Goal: Task Accomplishment & Management: Complete application form

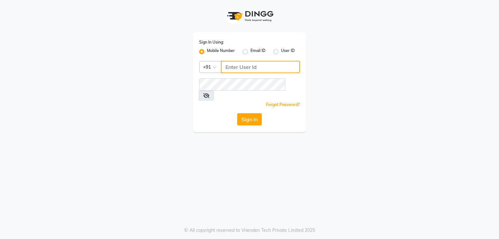
type input "998589644"
click at [210, 93] on icon at bounding box center [206, 95] width 7 height 5
click at [209, 93] on icon at bounding box center [206, 95] width 6 height 5
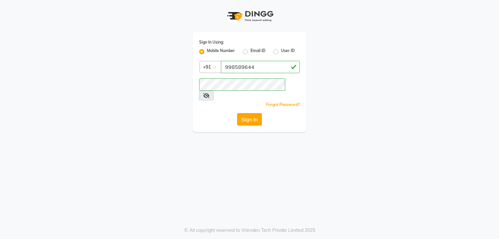
click at [246, 113] on button "Sign In" at bounding box center [249, 119] width 25 height 12
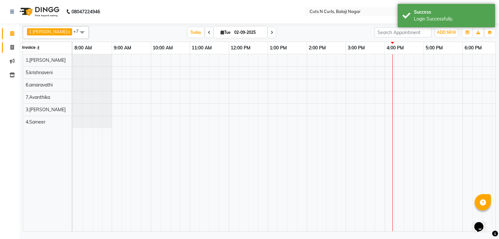
click at [8, 47] on span at bounding box center [12, 47] width 11 height 7
select select "service"
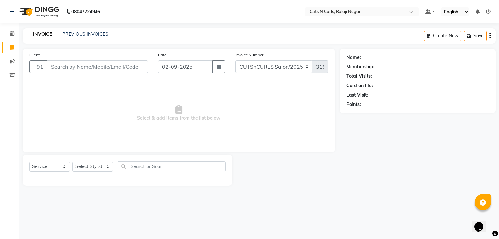
click at [107, 68] on input "Client" at bounding box center [97, 66] width 101 height 12
type input "9963654120"
click at [124, 68] on span "Add Client" at bounding box center [132, 66] width 26 height 7
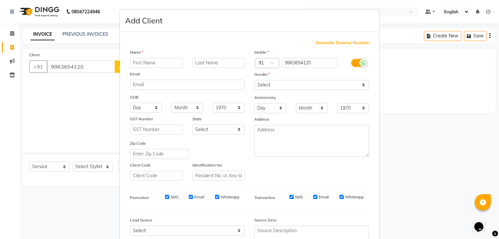
click at [151, 61] on input "text" at bounding box center [156, 63] width 53 height 10
type input "chiranzivi"
click at [334, 85] on select "Select [DEMOGRAPHIC_DATA] [DEMOGRAPHIC_DATA] Other Prefer Not To Say" at bounding box center [312, 85] width 115 height 10
select select "[DEMOGRAPHIC_DATA]"
click at [255, 80] on select "Select [DEMOGRAPHIC_DATA] [DEMOGRAPHIC_DATA] Other Prefer Not To Say" at bounding box center [312, 85] width 115 height 10
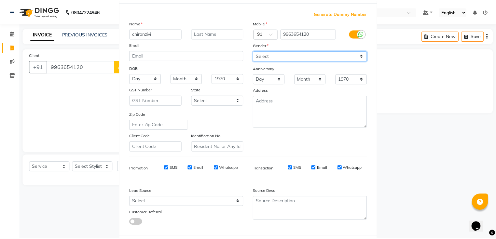
scroll to position [64, 0]
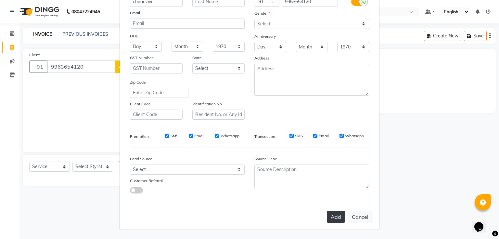
click at [336, 220] on button "Add" at bounding box center [336, 217] width 18 height 12
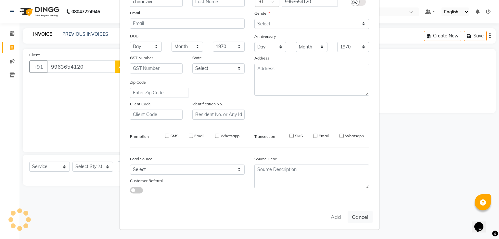
type input "99******20"
select select
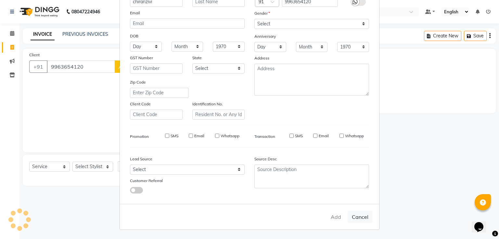
select select
checkbox input "false"
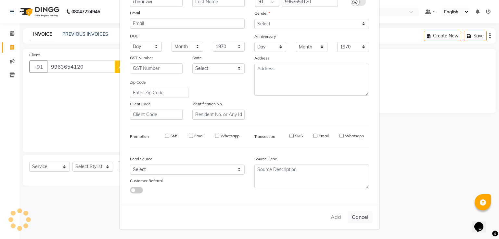
checkbox input "false"
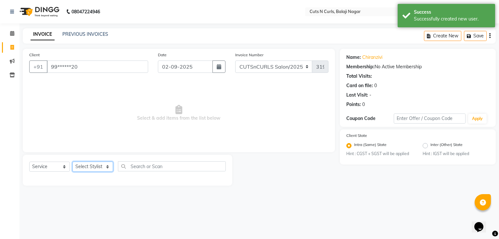
click at [79, 167] on select "Select Stylist 1.[PERSON_NAME] 2.AZAM 3.[PERSON_NAME] 4.Sameer 5.krishnaveni 6.…" at bounding box center [93, 167] width 41 height 10
select select "38351"
click at [73, 162] on select "Select Stylist 1.[PERSON_NAME] 2.AZAM 3.[PERSON_NAME] 4.Sameer 5.krishnaveni 6.…" at bounding box center [93, 167] width 41 height 10
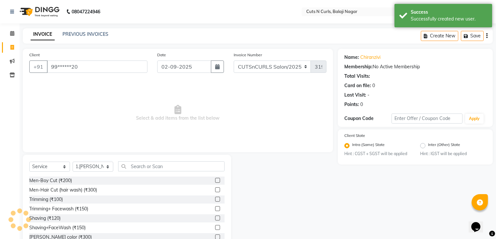
click at [215, 200] on label at bounding box center [217, 199] width 5 height 5
click at [215, 200] on input "checkbox" at bounding box center [217, 199] width 4 height 4
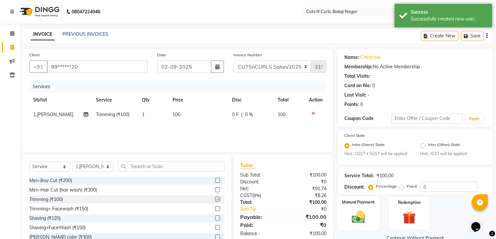
checkbox input "false"
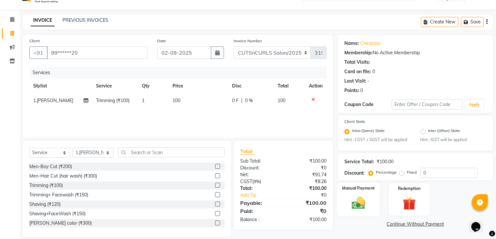
scroll to position [21, 0]
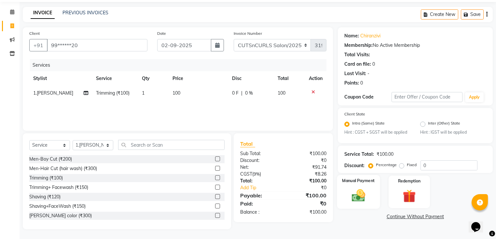
click at [367, 187] on div "Manual Payment" at bounding box center [358, 192] width 43 height 34
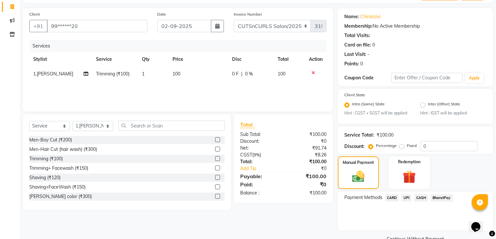
scroll to position [56, 0]
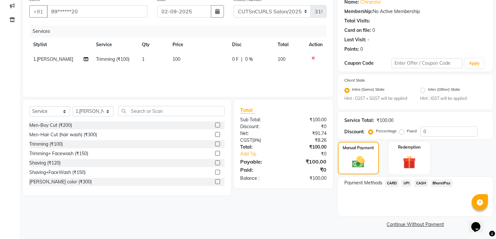
click at [444, 185] on span "BharatPay" at bounding box center [441, 182] width 22 height 7
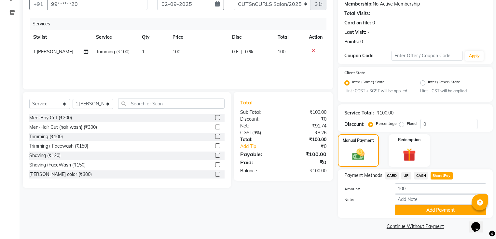
scroll to position [66, 0]
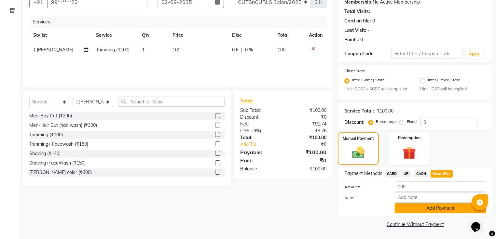
click at [432, 205] on button "Add Payment" at bounding box center [439, 208] width 91 height 10
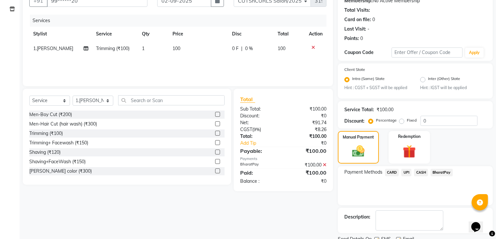
scroll to position [92, 0]
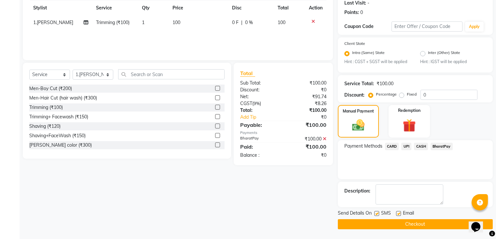
click at [399, 214] on label at bounding box center [398, 213] width 5 height 5
click at [399, 214] on input "checkbox" at bounding box center [398, 214] width 4 height 4
checkbox input "false"
click at [401, 222] on button "Checkout" at bounding box center [414, 224] width 155 height 10
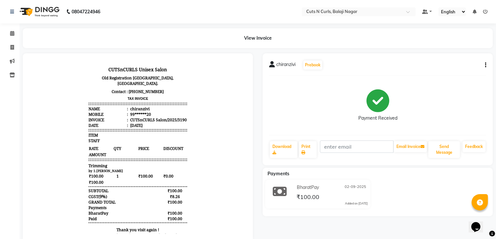
scroll to position [8, 0]
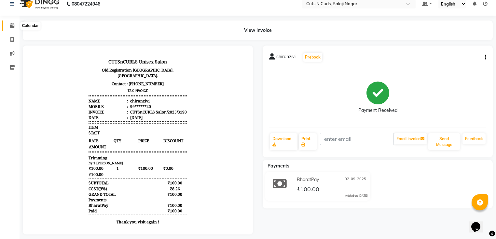
click at [9, 25] on span at bounding box center [12, 25] width 11 height 7
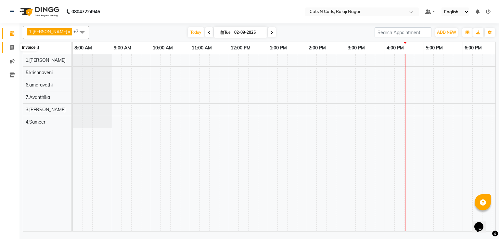
click at [9, 44] on span at bounding box center [12, 47] width 11 height 7
select select "service"
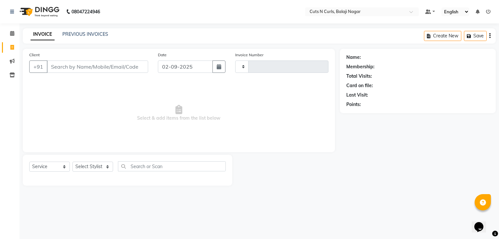
type input "3191"
select select "5645"
click at [111, 68] on input "Client" at bounding box center [97, 66] width 101 height 12
click at [143, 165] on input "text" at bounding box center [172, 166] width 108 height 10
click at [103, 166] on select "Select Stylist 1.[PERSON_NAME] 2.AZAM 3.[PERSON_NAME] 4.Sameer 5.krishnaveni 6.…" at bounding box center [93, 167] width 41 height 10
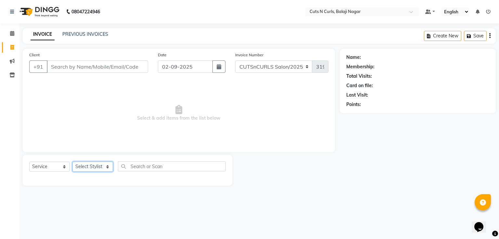
select select "82404"
click at [73, 162] on select "Select Stylist 1.[PERSON_NAME] 2.AZAM 3.[PERSON_NAME] 4.Sameer 5.krishnaveni 6.…" at bounding box center [93, 167] width 41 height 10
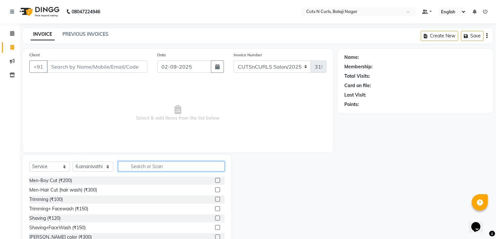
click at [157, 166] on input "text" at bounding box center [171, 166] width 106 height 10
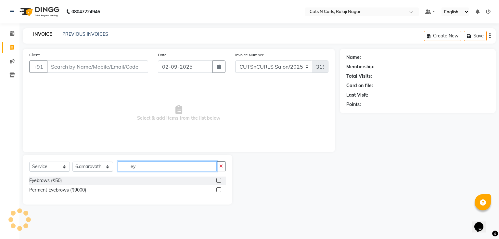
type input "ey"
click at [220, 178] on div at bounding box center [221, 181] width 9 height 8
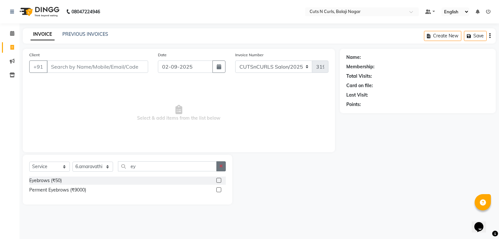
click at [223, 166] on icon "button" at bounding box center [221, 166] width 4 height 5
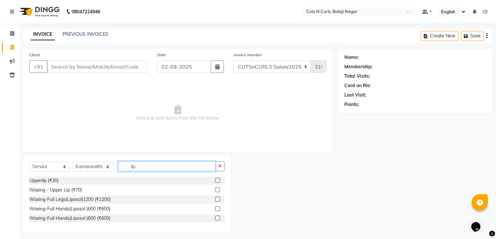
type input "lip"
click at [216, 189] on label at bounding box center [217, 189] width 5 height 5
click at [216, 189] on input "checkbox" at bounding box center [217, 190] width 4 height 4
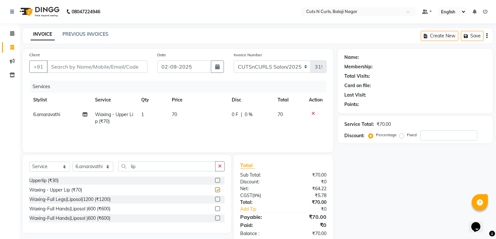
checkbox input "false"
click at [199, 168] on input "lip" at bounding box center [166, 166] width 97 height 10
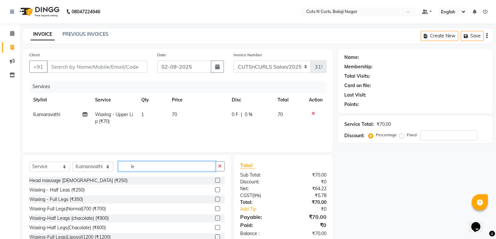
type input "l"
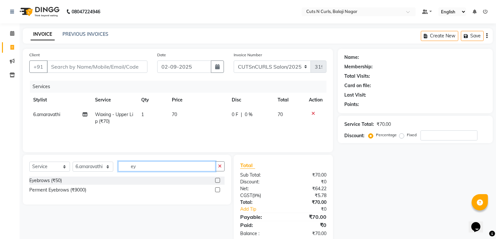
type input "ey"
click at [216, 180] on label at bounding box center [217, 180] width 5 height 5
click at [216, 180] on input "checkbox" at bounding box center [217, 181] width 4 height 4
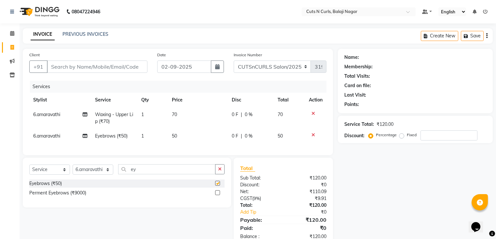
checkbox input "false"
click at [114, 66] on input "Client" at bounding box center [97, 66] width 100 height 12
type input "8"
type input "0"
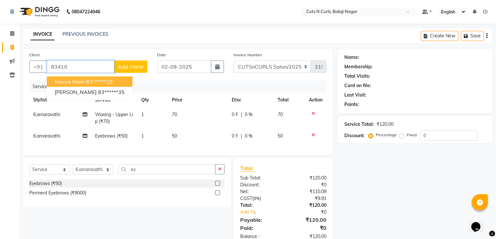
click at [109, 82] on ngb-highlight "83******28" at bounding box center [99, 81] width 27 height 7
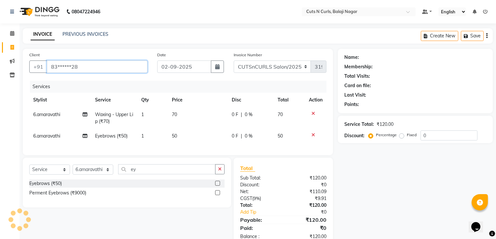
type input "83******28"
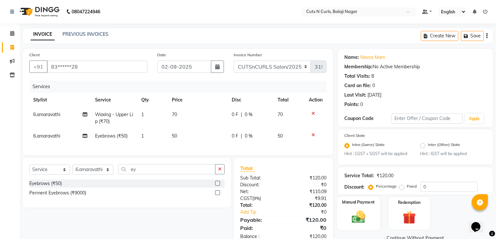
click at [354, 222] on img at bounding box center [358, 217] width 22 height 16
click at [362, 220] on img at bounding box center [358, 217] width 21 height 15
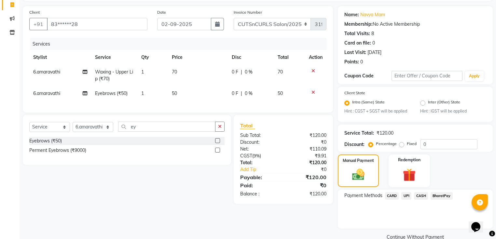
scroll to position [56, 0]
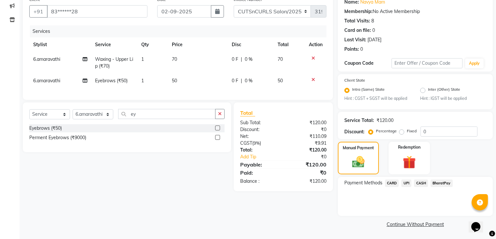
click at [406, 133] on label "Fixed" at bounding box center [411, 131] width 10 height 6
click at [401, 133] on input "Fixed" at bounding box center [402, 131] width 5 height 5
radio input "true"
click at [447, 133] on input "0" at bounding box center [448, 131] width 57 height 10
type input "20"
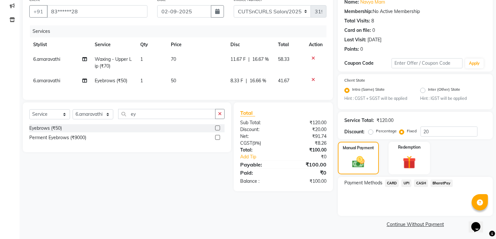
click at [419, 182] on span "CASH" at bounding box center [421, 182] width 14 height 7
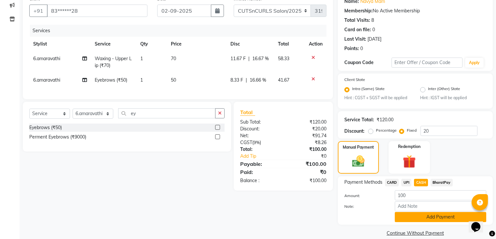
click at [430, 218] on button "Add Payment" at bounding box center [439, 217] width 91 height 10
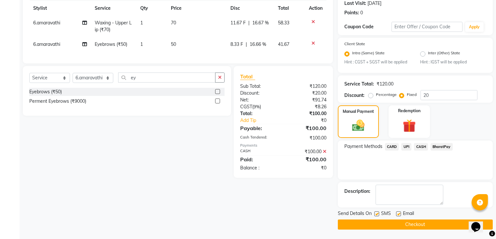
scroll to position [92, 0]
click at [398, 214] on label at bounding box center [398, 213] width 5 height 5
click at [398, 214] on input "checkbox" at bounding box center [398, 214] width 4 height 4
checkbox input "false"
click at [402, 222] on button "Checkout" at bounding box center [414, 224] width 155 height 10
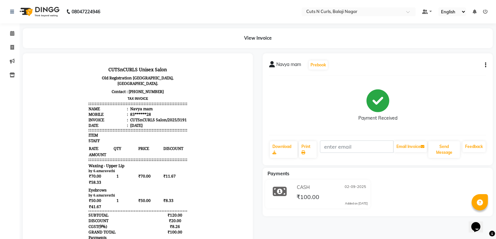
drag, startPoint x: 6, startPoint y: 23, endPoint x: 9, endPoint y: 27, distance: 5.5
click at [9, 26] on div "Calendar Invoice Marketing Inventory Completed InProgress Upcoming Dropped Tent…" at bounding box center [44, 145] width 88 height 252
click at [11, 29] on link "Calendar" at bounding box center [10, 33] width 16 height 11
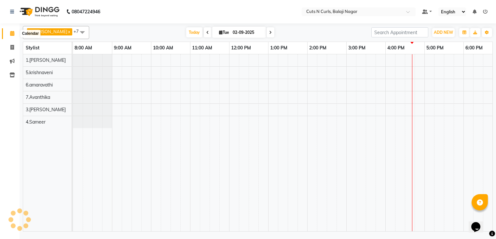
click at [12, 36] on icon at bounding box center [12, 33] width 4 height 5
click at [11, 49] on icon at bounding box center [12, 47] width 4 height 5
select select "service"
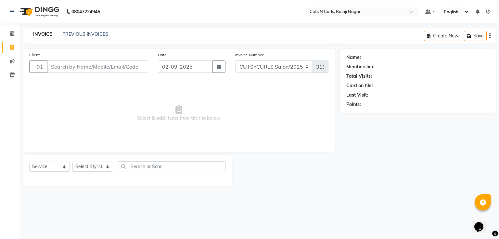
click at [101, 70] on input "Client" at bounding box center [97, 66] width 101 height 12
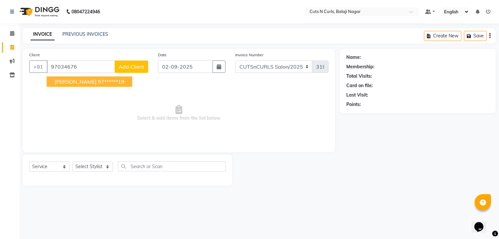
click at [98, 79] on ngb-highlight "97******19" at bounding box center [111, 81] width 27 height 7
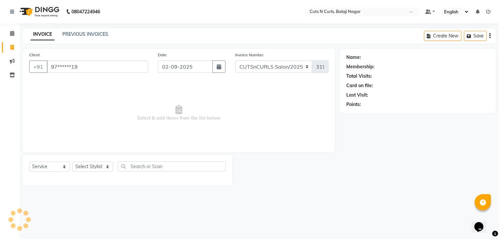
type input "97******19"
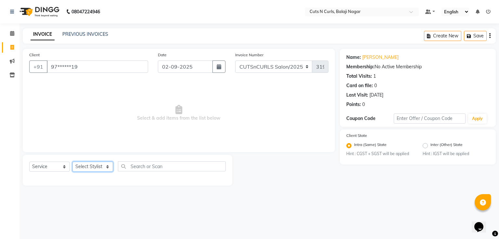
click at [103, 165] on select "Select Stylist 1.[PERSON_NAME] 2.AZAM 3.[PERSON_NAME] 4.Sameer 5.krishnaveni 6.…" at bounding box center [93, 167] width 41 height 10
select select "88300"
click at [73, 162] on select "Select Stylist 1.[PERSON_NAME] 2.AZAM 3.[PERSON_NAME] 4.Sameer 5.krishnaveni 6.…" at bounding box center [93, 167] width 41 height 10
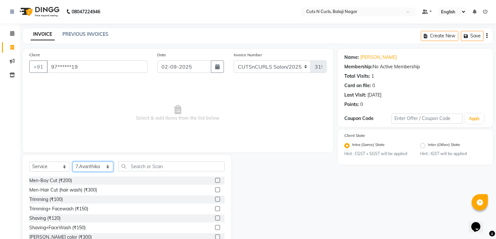
scroll to position [21, 0]
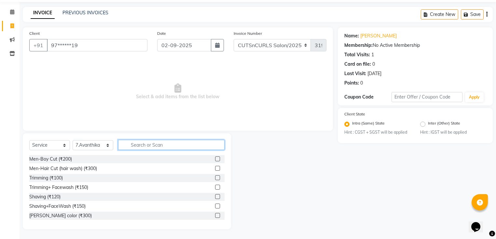
click at [176, 146] on input "text" at bounding box center [171, 145] width 106 height 10
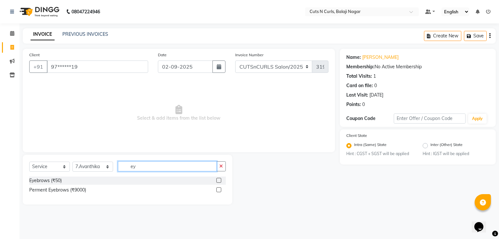
type input "ey"
click at [218, 180] on label at bounding box center [219, 180] width 5 height 5
click at [218, 180] on input "checkbox" at bounding box center [219, 181] width 4 height 4
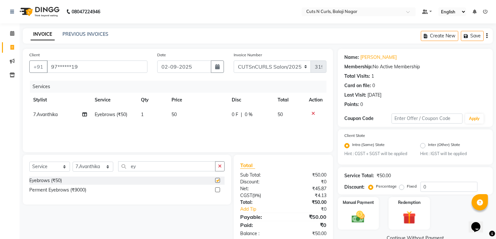
checkbox input "false"
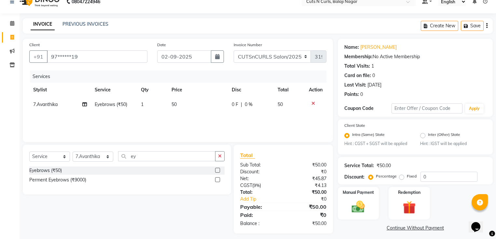
scroll to position [14, 0]
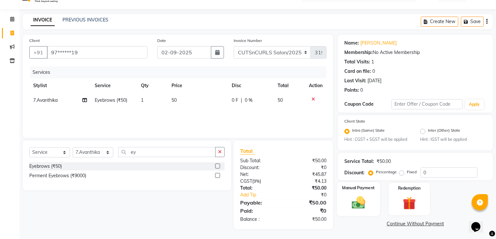
click at [355, 202] on img at bounding box center [358, 203] width 22 height 16
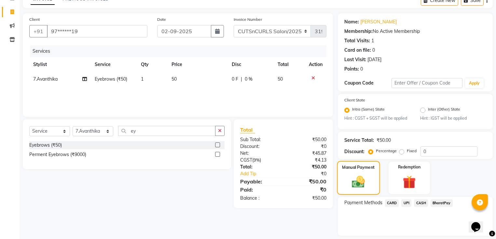
scroll to position [56, 0]
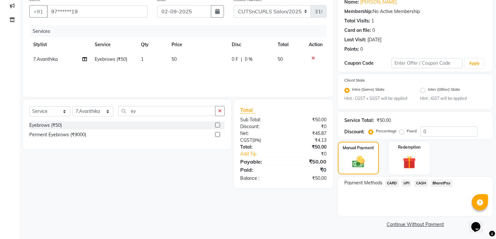
click at [441, 184] on span "BharatPay" at bounding box center [441, 182] width 22 height 7
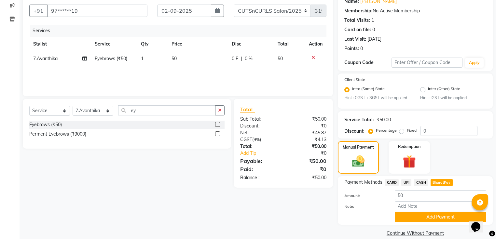
scroll to position [66, 0]
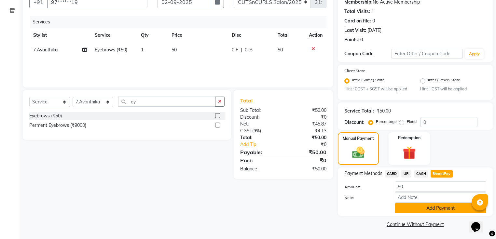
click at [427, 208] on button "Add Payment" at bounding box center [439, 208] width 91 height 10
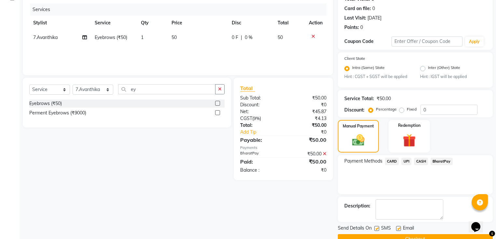
scroll to position [92, 0]
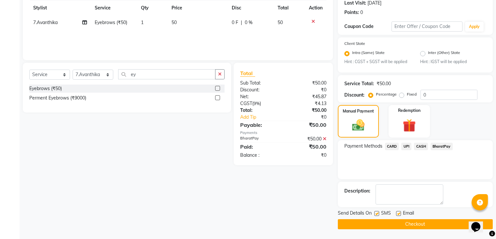
click at [398, 212] on label at bounding box center [398, 213] width 5 height 5
click at [398, 212] on input "checkbox" at bounding box center [398, 214] width 4 height 4
checkbox input "false"
click at [389, 224] on button "Checkout" at bounding box center [414, 224] width 155 height 10
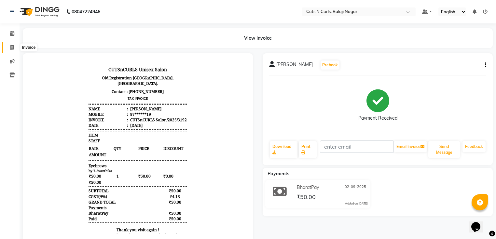
click at [7, 46] on span at bounding box center [12, 47] width 11 height 7
select select "service"
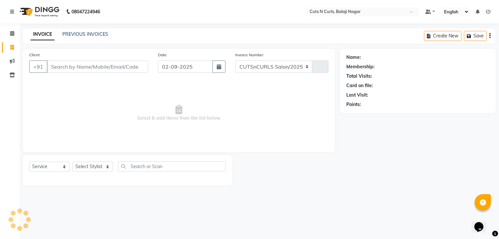
select select "5645"
type input "3193"
type input "9642739940"
click at [122, 69] on span "Add Client" at bounding box center [132, 66] width 26 height 7
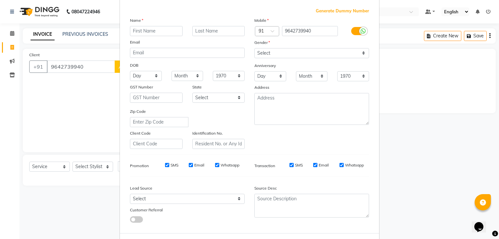
scroll to position [64, 0]
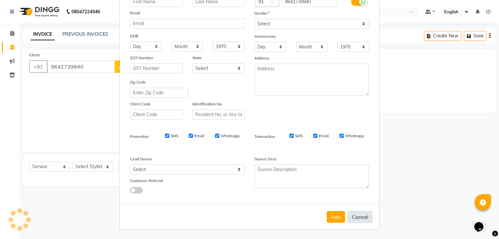
click at [354, 219] on button "Cancel" at bounding box center [360, 217] width 25 height 12
select select
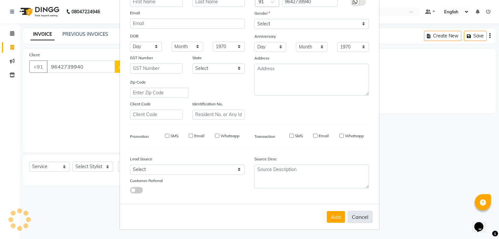
select select
checkbox input "false"
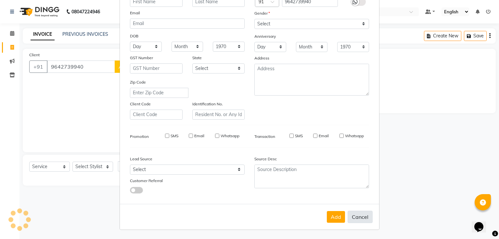
checkbox input "false"
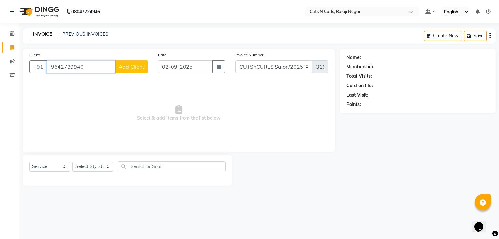
click at [103, 72] on input "9642739940" at bounding box center [81, 66] width 68 height 12
type input "9642739540"
click at [119, 62] on button "Add Client" at bounding box center [131, 66] width 33 height 12
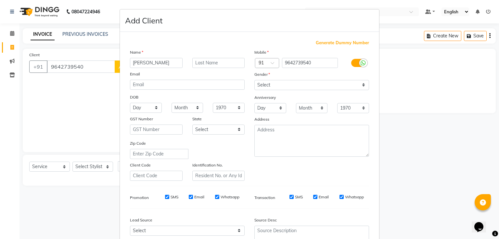
type input "[PERSON_NAME]"
click at [268, 79] on div "Gender" at bounding box center [260, 75] width 21 height 9
click at [270, 84] on select "Select [DEMOGRAPHIC_DATA] [DEMOGRAPHIC_DATA] Other Prefer Not To Say" at bounding box center [312, 85] width 115 height 10
select select "[DEMOGRAPHIC_DATA]"
click at [255, 80] on select "Select [DEMOGRAPHIC_DATA] [DEMOGRAPHIC_DATA] Other Prefer Not To Say" at bounding box center [312, 85] width 115 height 10
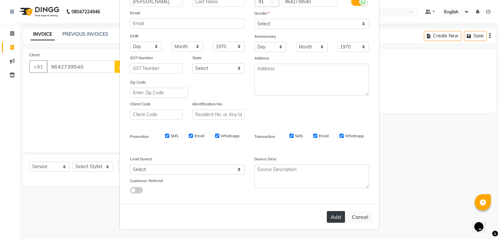
click at [336, 218] on button "Add" at bounding box center [336, 217] width 18 height 12
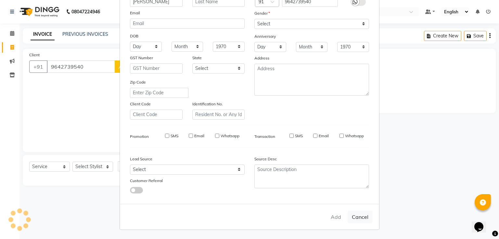
type input "96******40"
select select
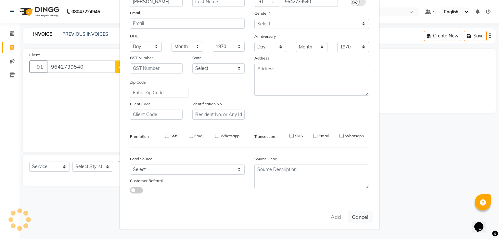
select select
checkbox input "false"
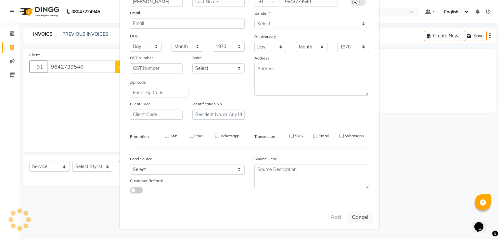
checkbox input "false"
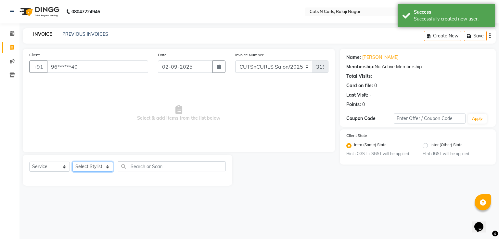
click at [89, 166] on select "Select Stylist 1.[PERSON_NAME] 2.AZAM 3.[PERSON_NAME] 4.Sameer 5.krishnaveni 6.…" at bounding box center [93, 167] width 41 height 10
select select "82404"
click at [73, 162] on select "Select Stylist 1.[PERSON_NAME] 2.AZAM 3.[PERSON_NAME] 4.Sameer 5.krishnaveni 6.…" at bounding box center [93, 167] width 41 height 10
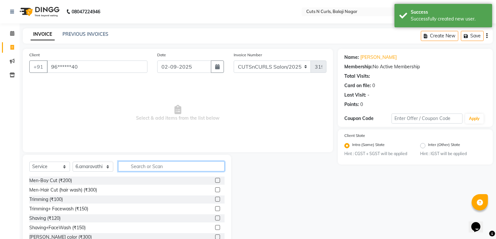
click at [134, 169] on input "text" at bounding box center [171, 166] width 106 height 10
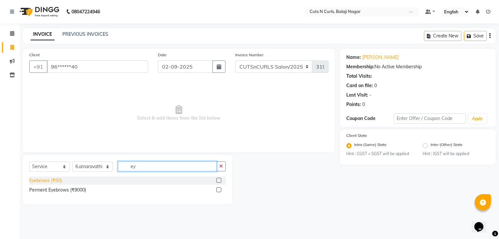
type input "ey"
click at [48, 179] on div "Eyebrows (₹50)" at bounding box center [45, 180] width 33 height 7
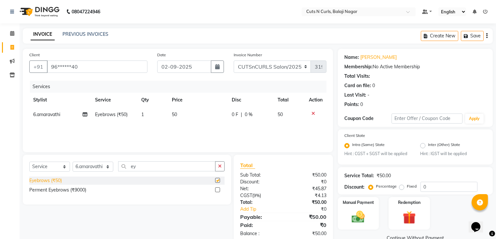
checkbox input "false"
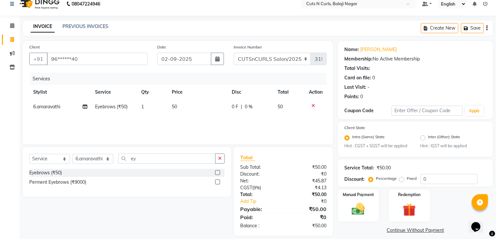
scroll to position [14, 0]
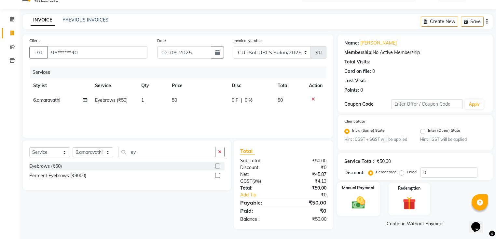
click at [353, 201] on img at bounding box center [358, 203] width 22 height 16
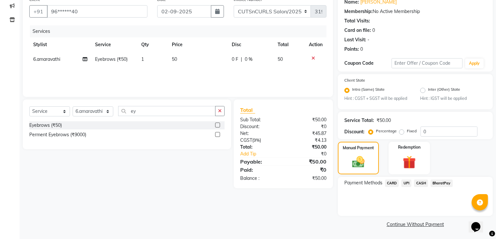
click at [439, 184] on span "BharatPay" at bounding box center [441, 182] width 22 height 7
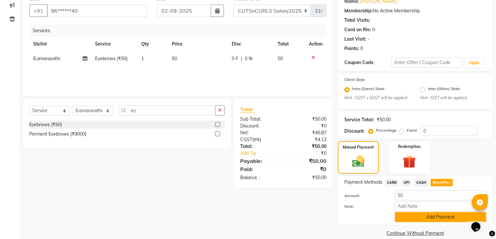
click at [439, 218] on button "Add Payment" at bounding box center [439, 217] width 91 height 10
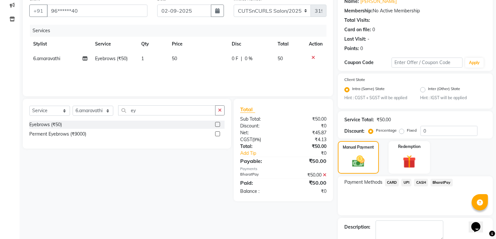
scroll to position [92, 0]
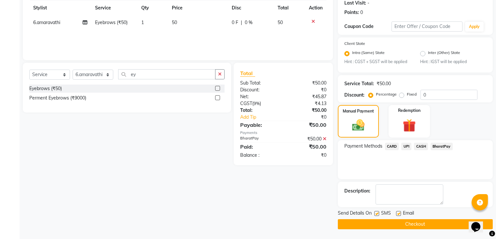
click at [396, 211] on label at bounding box center [398, 213] width 5 height 5
click at [396, 212] on input "checkbox" at bounding box center [398, 214] width 4 height 4
checkbox input "false"
click at [378, 214] on label at bounding box center [376, 213] width 5 height 5
click at [378, 214] on input "checkbox" at bounding box center [376, 214] width 4 height 4
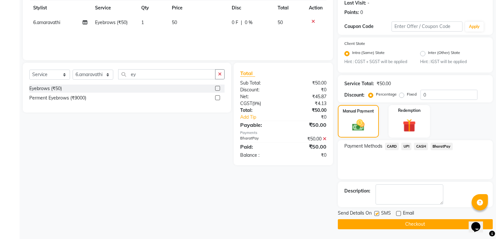
checkbox input "false"
click at [377, 224] on button "Checkout" at bounding box center [414, 224] width 155 height 10
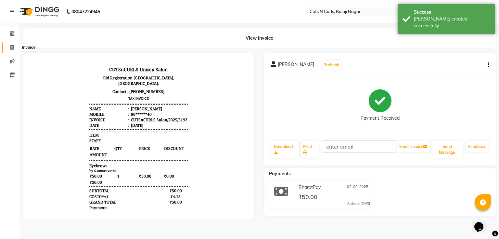
click at [9, 47] on span at bounding box center [12, 47] width 11 height 7
select select "service"
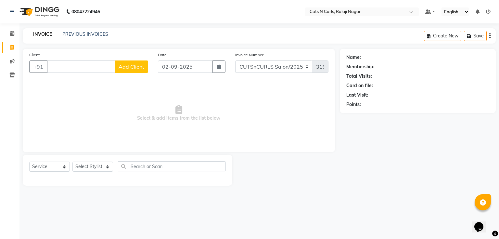
drag, startPoint x: 103, startPoint y: 69, endPoint x: 113, endPoint y: 69, distance: 10.7
click at [105, 71] on input "Client" at bounding box center [81, 66] width 68 height 12
click at [87, 168] on select "Select Stylist 1.[PERSON_NAME] 2.AZAM 3.[PERSON_NAME] 4.Sameer 5.krishnaveni 6.…" at bounding box center [93, 167] width 41 height 10
select select "82404"
click at [73, 162] on select "Select Stylist 1.[PERSON_NAME] 2.AZAM 3.[PERSON_NAME] 4.Sameer 5.krishnaveni 6.…" at bounding box center [93, 167] width 41 height 10
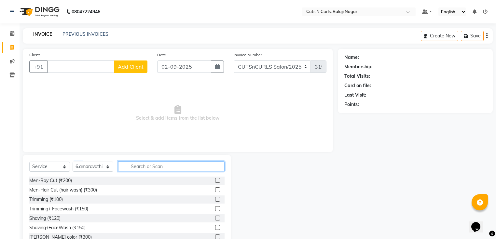
click at [144, 167] on input "text" at bounding box center [171, 166] width 106 height 10
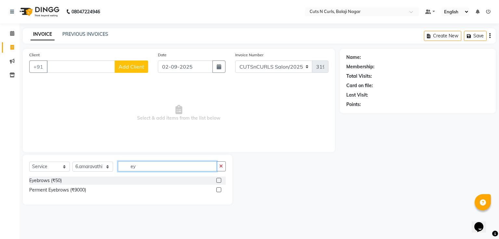
type input "ey"
click at [217, 178] on label at bounding box center [219, 180] width 5 height 5
click at [217, 179] on input "checkbox" at bounding box center [219, 181] width 4 height 4
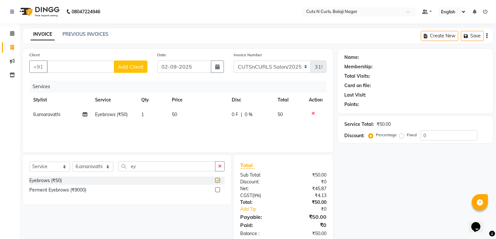
checkbox input "false"
click at [85, 67] on input "Client" at bounding box center [80, 66] width 67 height 12
type input "7671044537"
click at [134, 69] on span "Add Client" at bounding box center [131, 66] width 26 height 7
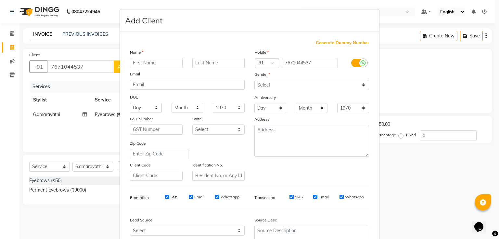
click at [145, 63] on input "text" at bounding box center [156, 63] width 53 height 10
type input "[PERSON_NAME]"
click at [289, 88] on select "Select [DEMOGRAPHIC_DATA] [DEMOGRAPHIC_DATA] Other Prefer Not To Say" at bounding box center [312, 85] width 115 height 10
select select "[DEMOGRAPHIC_DATA]"
click at [255, 80] on select "Select [DEMOGRAPHIC_DATA] [DEMOGRAPHIC_DATA] Other Prefer Not To Say" at bounding box center [312, 85] width 115 height 10
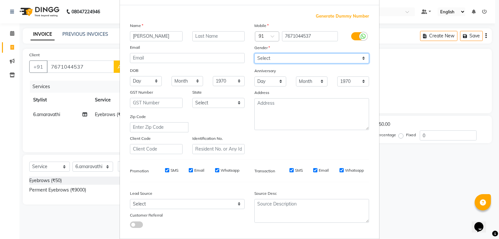
scroll to position [64, 0]
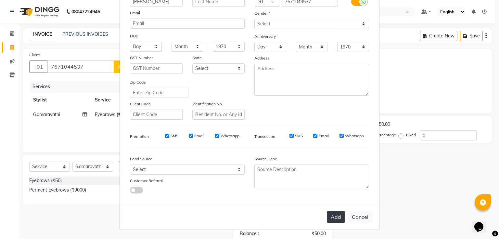
click at [332, 219] on button "Add" at bounding box center [336, 217] width 18 height 12
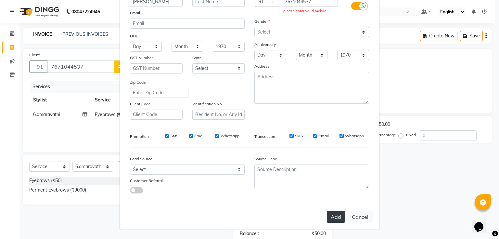
click at [333, 218] on button "Add" at bounding box center [336, 217] width 18 height 12
click at [334, 218] on button "Add" at bounding box center [336, 217] width 18 height 12
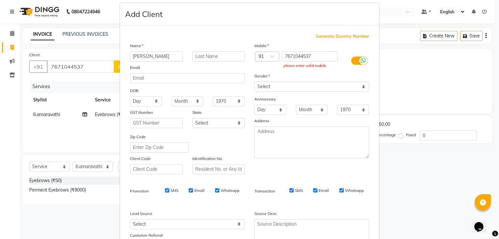
scroll to position [0, 0]
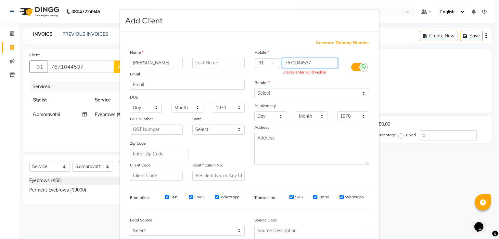
click at [310, 68] on input "7671044537" at bounding box center [310, 63] width 56 height 10
click at [315, 62] on input "7671044537" at bounding box center [310, 63] width 56 height 10
click at [299, 62] on input "767104453711" at bounding box center [310, 63] width 56 height 10
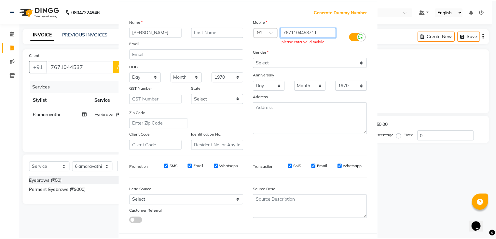
scroll to position [64, 0]
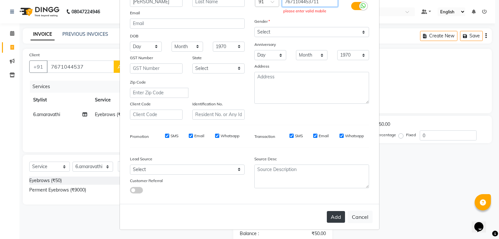
type input "7671104453711"
click at [335, 216] on button "Add" at bounding box center [336, 217] width 18 height 12
drag, startPoint x: 59, startPoint y: 64, endPoint x: 62, endPoint y: 70, distance: 6.8
click at [61, 68] on ngb-modal-window "Add Client Generate Dummy Number Name [PERSON_NAME] Email DOB Day 01 02 03 04 0…" at bounding box center [249, 119] width 499 height 239
click at [64, 70] on ngb-modal-window "Add Client Generate Dummy Number Name [PERSON_NAME] Email DOB Day 01 02 03 04 0…" at bounding box center [249, 119] width 499 height 239
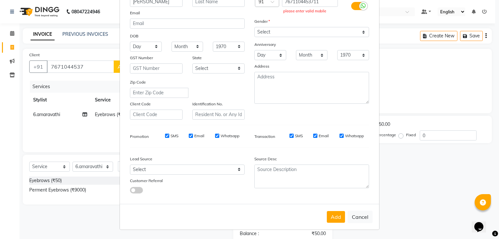
click at [76, 72] on ngb-modal-window "Add Client Generate Dummy Number Name [PERSON_NAME] Email DOB Day 01 02 03 04 0…" at bounding box center [249, 119] width 499 height 239
click at [363, 214] on button "Cancel" at bounding box center [360, 217] width 25 height 12
select select
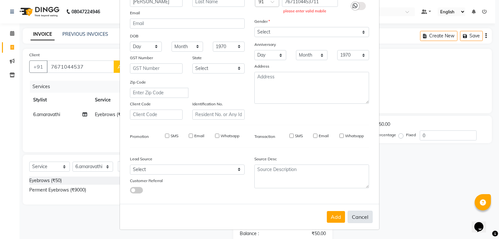
select select
checkbox input "false"
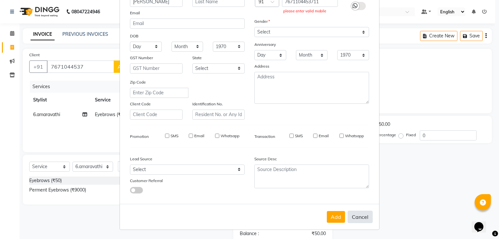
checkbox input "false"
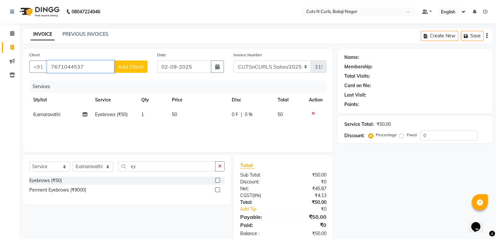
click at [63, 68] on input "7671044537" at bounding box center [80, 66] width 67 height 12
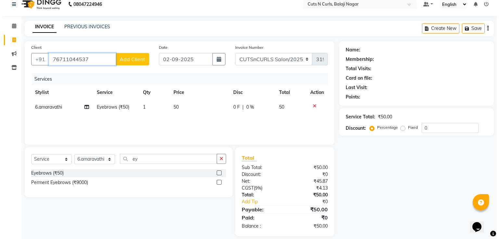
scroll to position [14, 0]
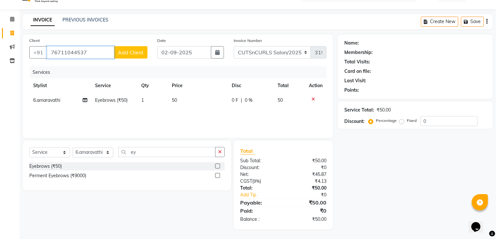
type input "76711044537"
click at [132, 52] on span "Add Client" at bounding box center [131, 52] width 26 height 7
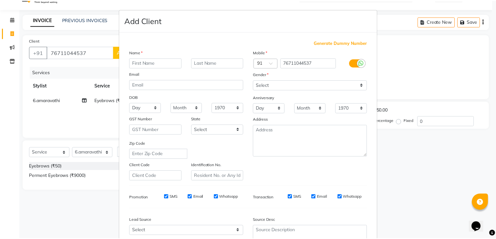
scroll to position [64, 0]
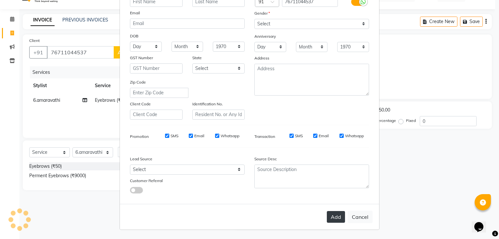
click at [332, 218] on button "Add" at bounding box center [336, 217] width 18 height 12
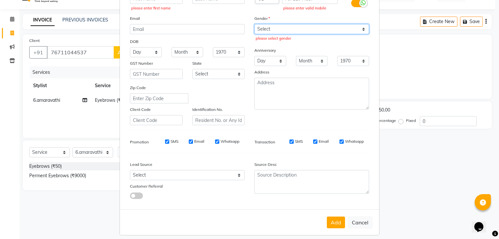
click at [323, 32] on select "Select [DEMOGRAPHIC_DATA] [DEMOGRAPHIC_DATA] Other Prefer Not To Say" at bounding box center [312, 29] width 115 height 10
select select "[DEMOGRAPHIC_DATA]"
click at [255, 24] on select "Select [DEMOGRAPHIC_DATA] [DEMOGRAPHIC_DATA] Other Prefer Not To Say" at bounding box center [312, 29] width 115 height 10
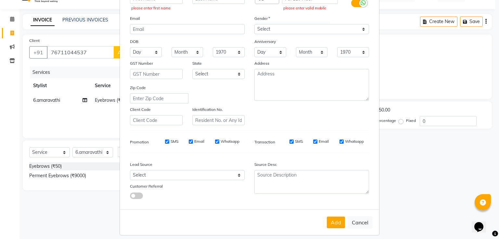
click at [423, 135] on ngb-modal-window "Add Client Generate Dummy Number Name please enter first name Email DOB Day 01 …" at bounding box center [249, 119] width 499 height 239
click at [331, 226] on button "Add" at bounding box center [336, 223] width 18 height 12
drag, startPoint x: 359, startPoint y: 229, endPoint x: 364, endPoint y: 229, distance: 5.2
click at [364, 229] on button "Cancel" at bounding box center [360, 222] width 25 height 12
select select
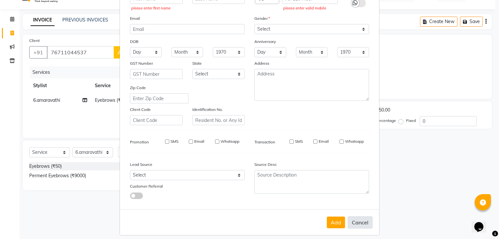
select select
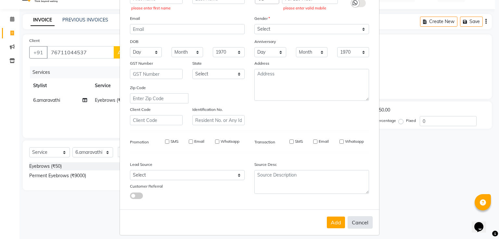
select select
checkbox input "false"
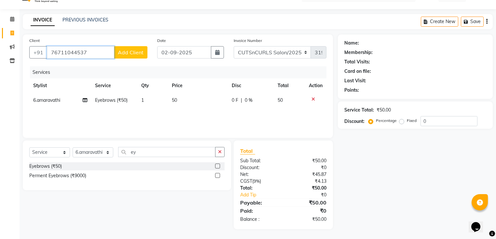
click at [93, 56] on input "76711044537" at bounding box center [80, 52] width 67 height 12
type input "7"
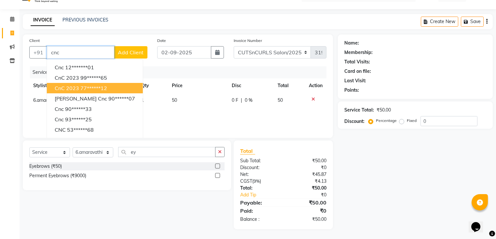
click at [89, 86] on ngb-highlight "77******12" at bounding box center [93, 88] width 27 height 7
type input "77******12"
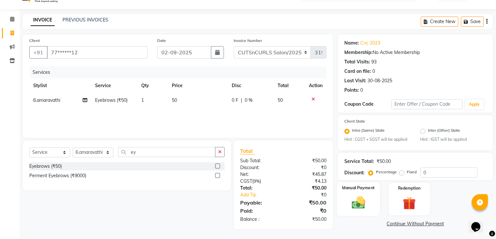
click at [349, 198] on img at bounding box center [358, 203] width 22 height 16
click at [416, 224] on span "CASH" at bounding box center [421, 223] width 14 height 7
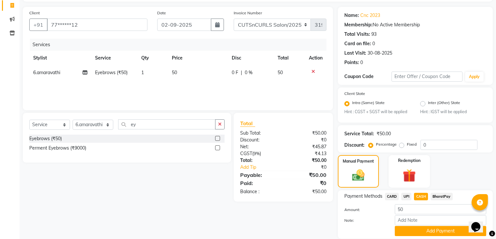
scroll to position [66, 0]
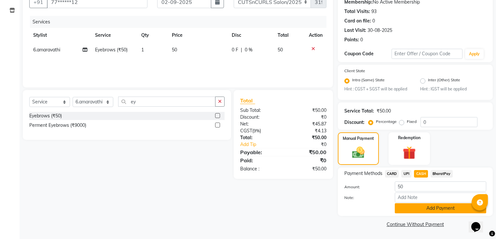
click at [428, 207] on button "Add Payment" at bounding box center [439, 208] width 91 height 10
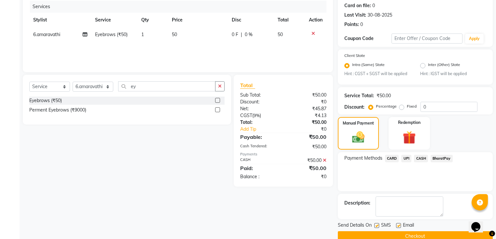
scroll to position [92, 0]
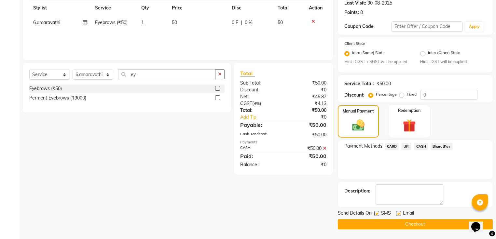
click at [399, 211] on div "Email" at bounding box center [407, 214] width 23 height 8
click at [399, 214] on label at bounding box center [398, 213] width 5 height 5
click at [399, 214] on input "checkbox" at bounding box center [398, 214] width 4 height 4
checkbox input "false"
click at [375, 212] on label at bounding box center [376, 213] width 5 height 5
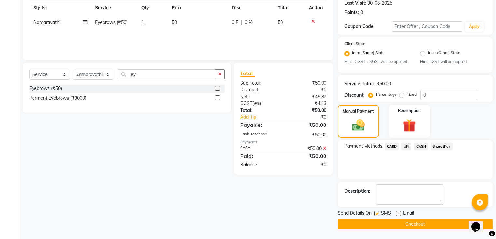
click at [375, 212] on input "checkbox" at bounding box center [376, 214] width 4 height 4
checkbox input "false"
click at [381, 223] on button "Checkout" at bounding box center [414, 224] width 155 height 10
